Goal: Information Seeking & Learning: Check status

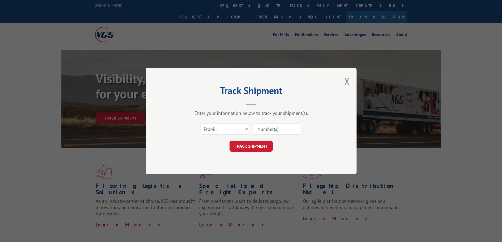
click at [278, 133] on input at bounding box center [277, 129] width 48 height 11
paste input "17386499"
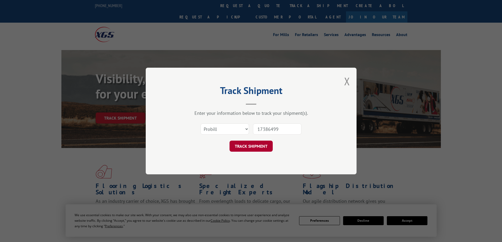
type input "17386499"
click at [251, 145] on button "TRACK SHIPMENT" at bounding box center [250, 146] width 43 height 11
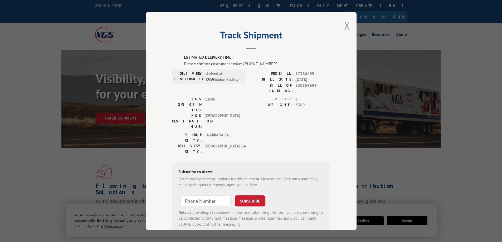
drag, startPoint x: 346, startPoint y: 23, endPoint x: 325, endPoint y: 64, distance: 45.3
click at [345, 23] on button "Close modal" at bounding box center [347, 26] width 6 height 14
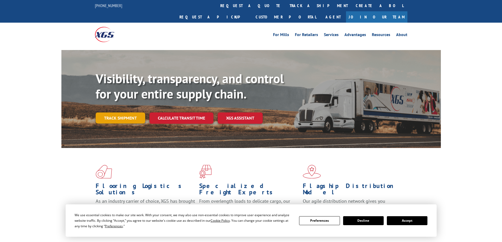
click at [120, 113] on link "Track shipment" at bounding box center [121, 118] width 50 height 11
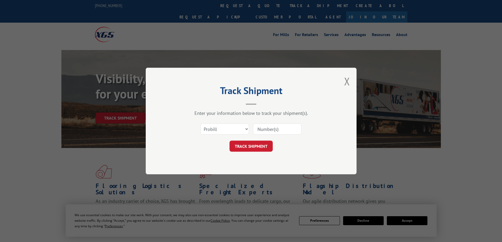
click at [284, 130] on input at bounding box center [277, 129] width 48 height 11
paste input "17503748"
type input "17503748"
click at [256, 143] on button "TRACK SHIPMENT" at bounding box center [250, 146] width 43 height 11
